Goal: Task Accomplishment & Management: Use online tool/utility

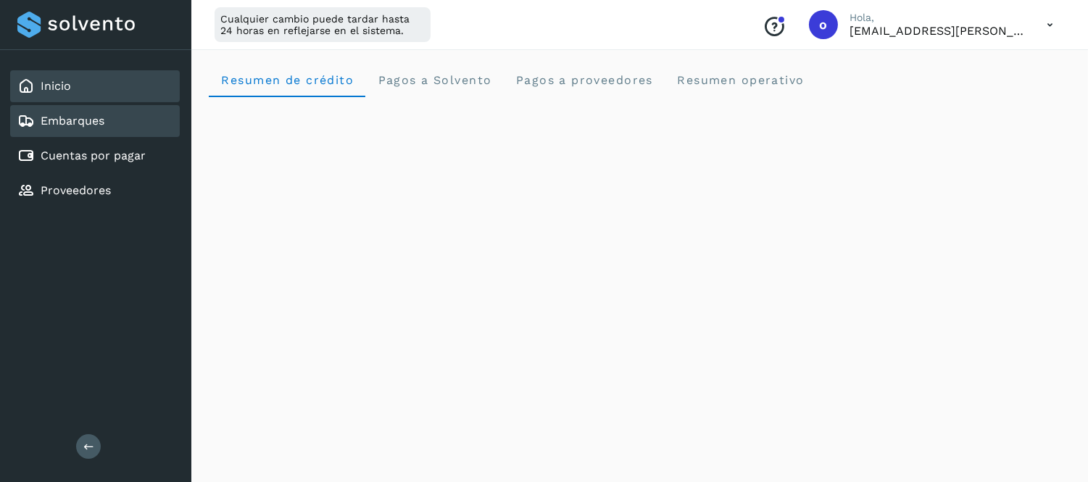
click at [83, 118] on link "Embarques" at bounding box center [73, 121] width 64 height 14
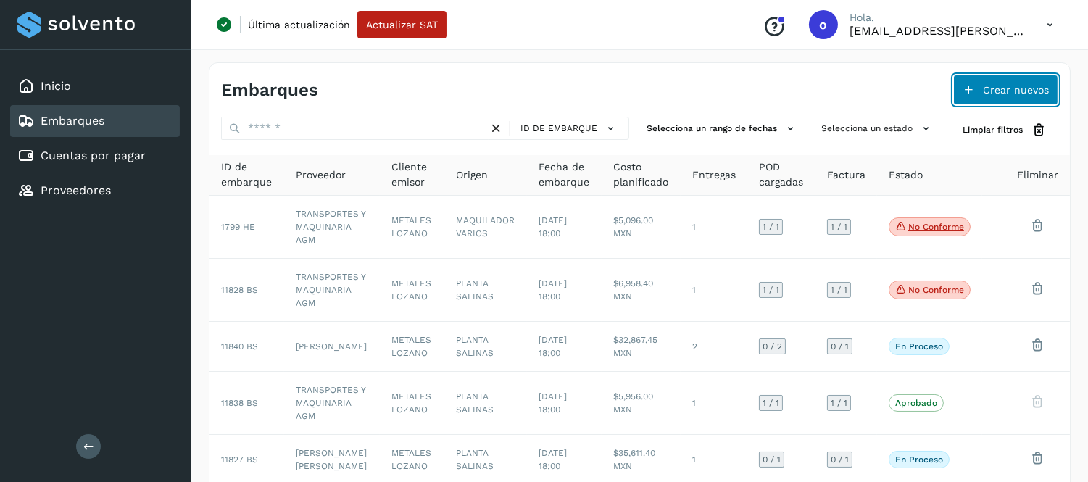
click at [1012, 88] on span "Crear nuevos" at bounding box center [1016, 90] width 66 height 10
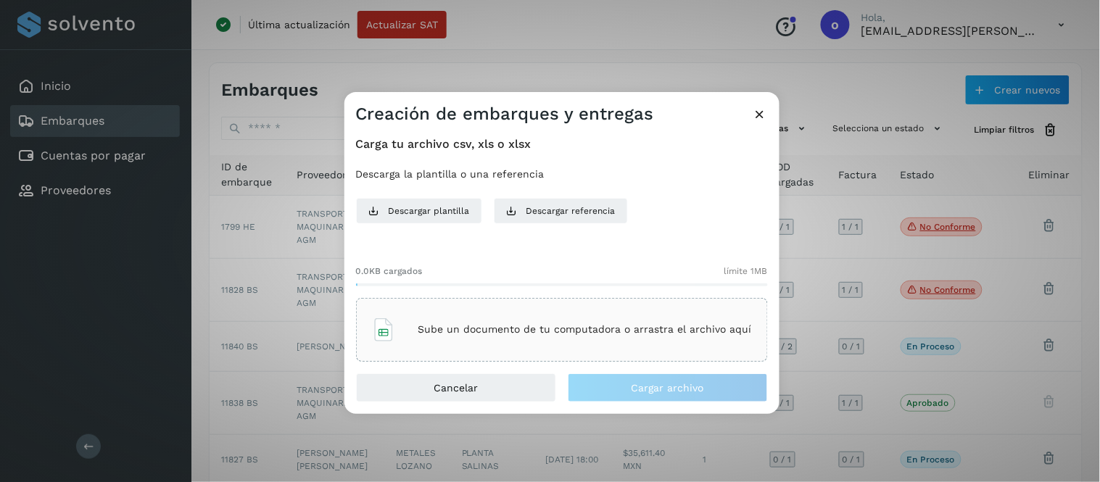
click at [468, 338] on div "Sube un documento de tu computadora o arrastra el archivo aquí" at bounding box center [562, 329] width 380 height 39
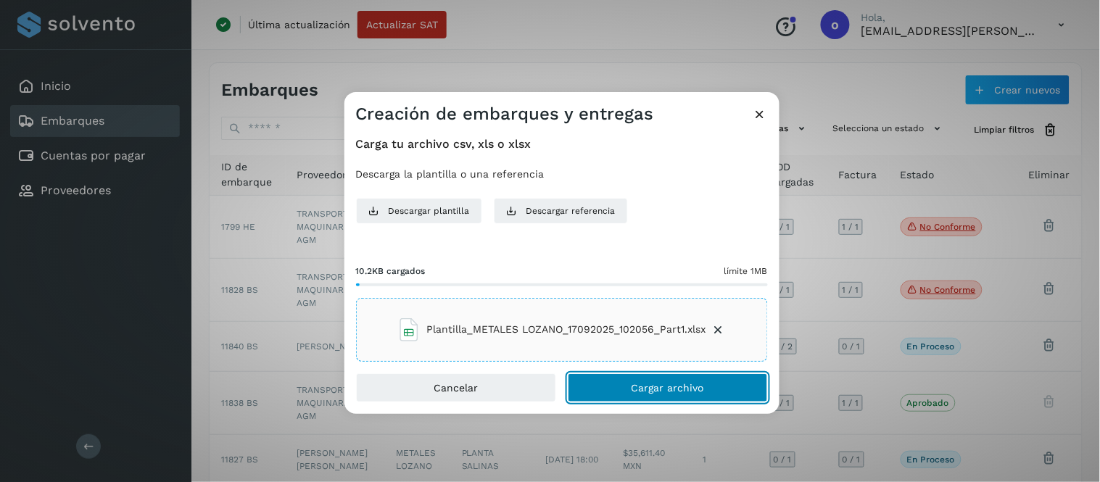
click at [668, 389] on span "Cargar archivo" at bounding box center [667, 388] width 72 height 10
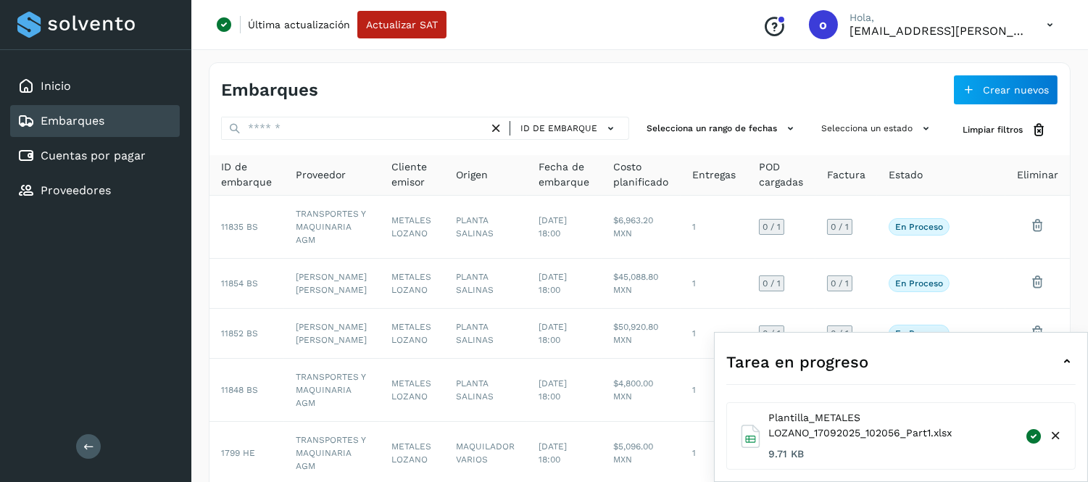
click at [1069, 358] on icon at bounding box center [1066, 361] width 17 height 17
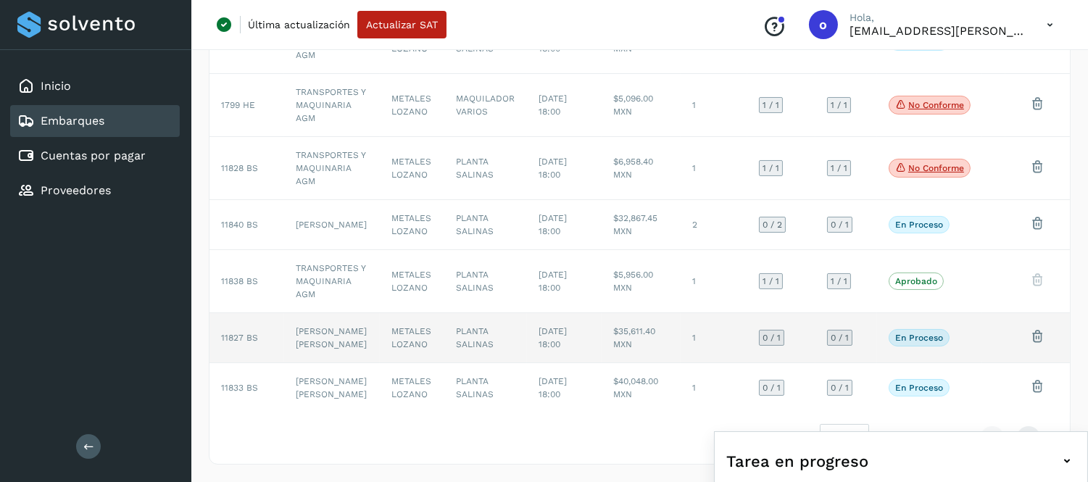
scroll to position [360, 0]
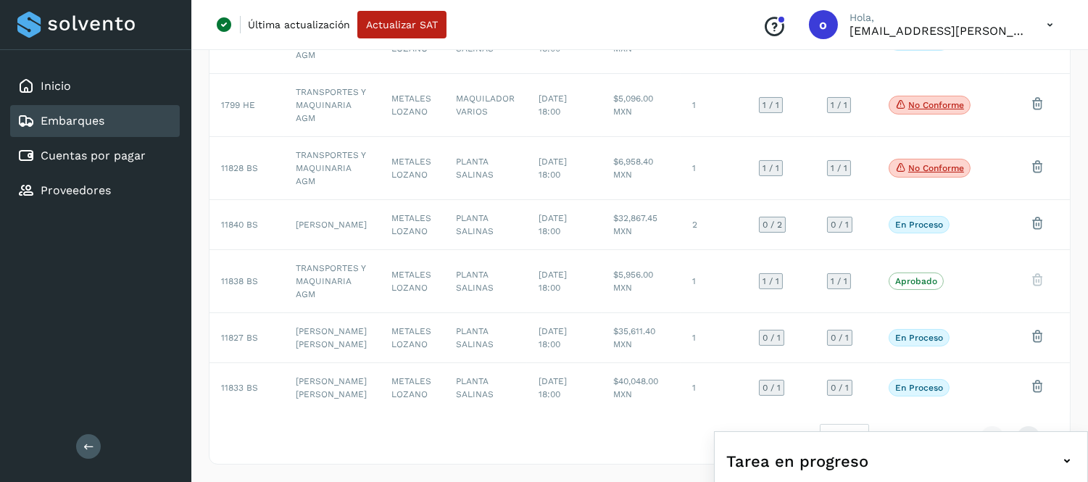
click at [1053, 24] on icon at bounding box center [1050, 25] width 30 height 30
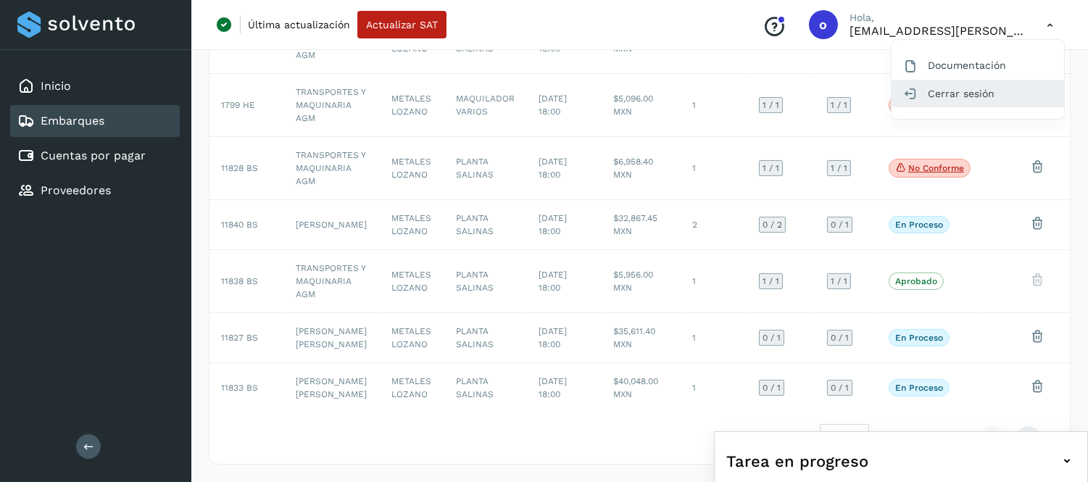
click at [961, 99] on div "Cerrar sesión" at bounding box center [978, 94] width 173 height 28
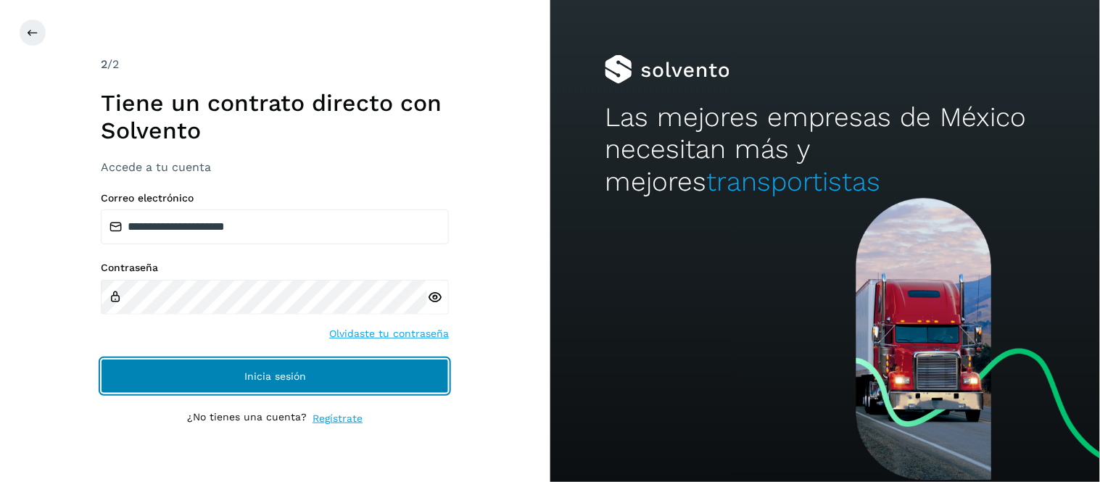
click at [386, 378] on button "Inicia sesión" at bounding box center [275, 376] width 348 height 35
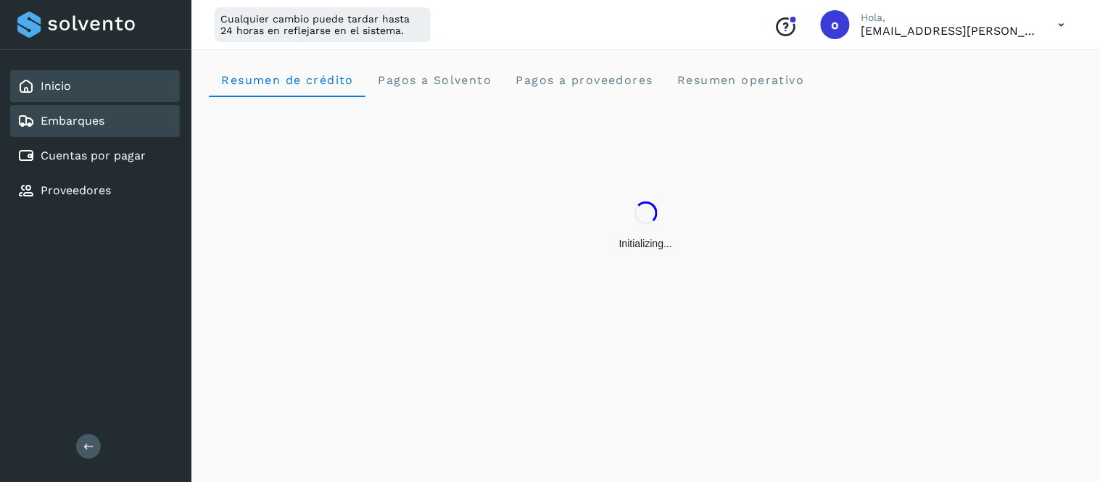
click at [77, 120] on link "Embarques" at bounding box center [73, 121] width 64 height 14
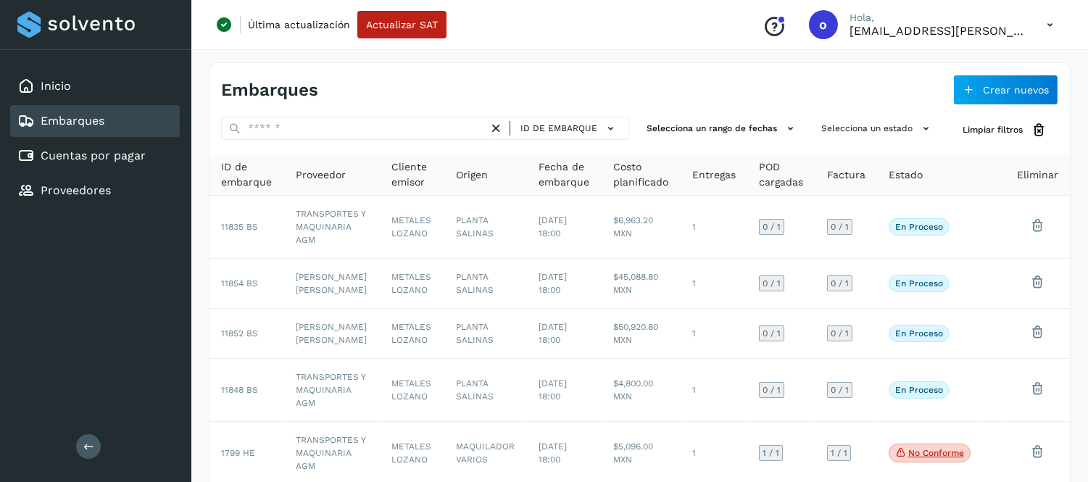
click at [1053, 22] on icon at bounding box center [1050, 25] width 30 height 30
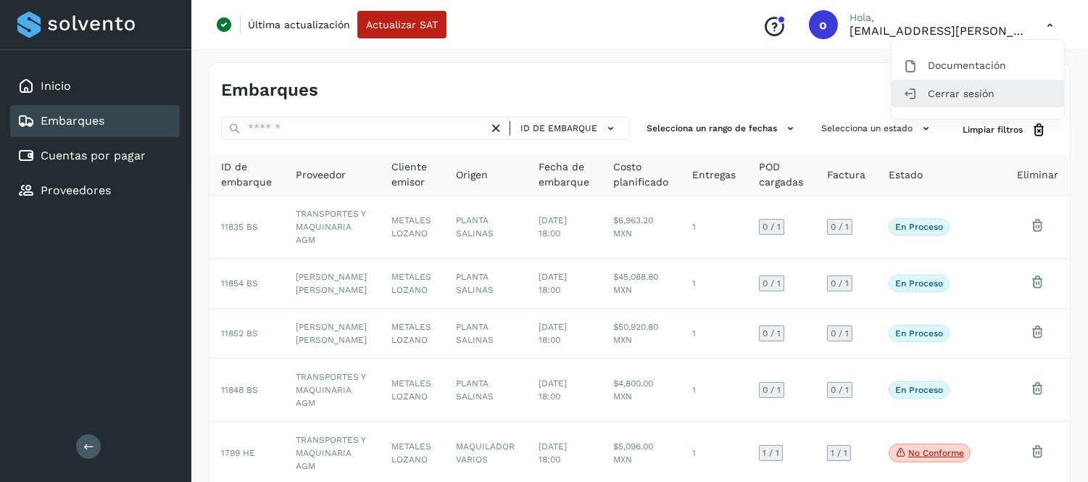
click at [975, 99] on div "Cerrar sesión" at bounding box center [978, 94] width 173 height 28
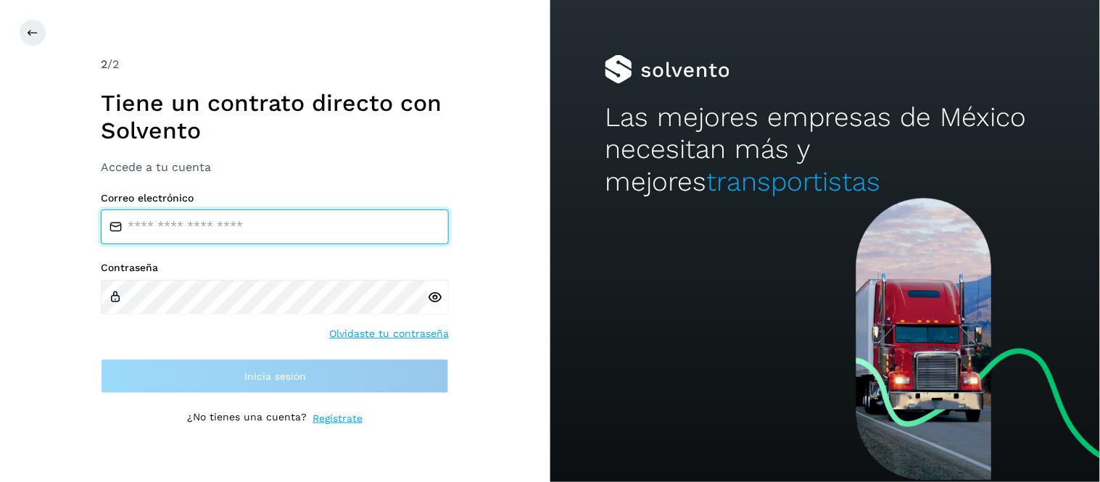
type input "**********"
